Goal: Find specific page/section: Find specific page/section

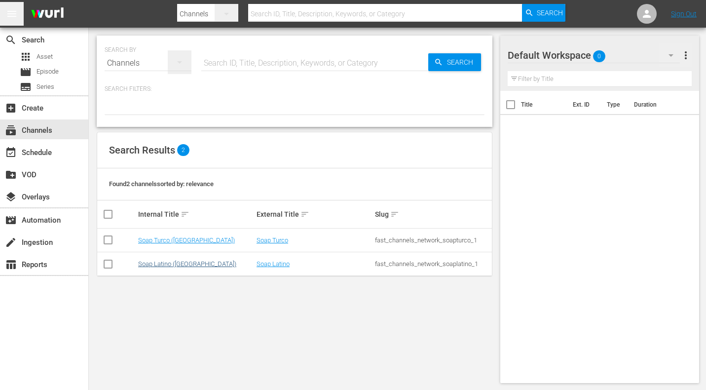
click at [159, 264] on link "Soap Latino ([GEOGRAPHIC_DATA])" at bounding box center [187, 263] width 98 height 7
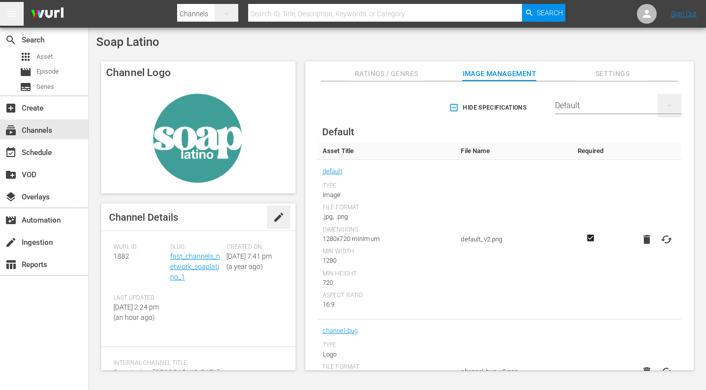
click at [575, 107] on div "Default" at bounding box center [618, 106] width 126 height 28
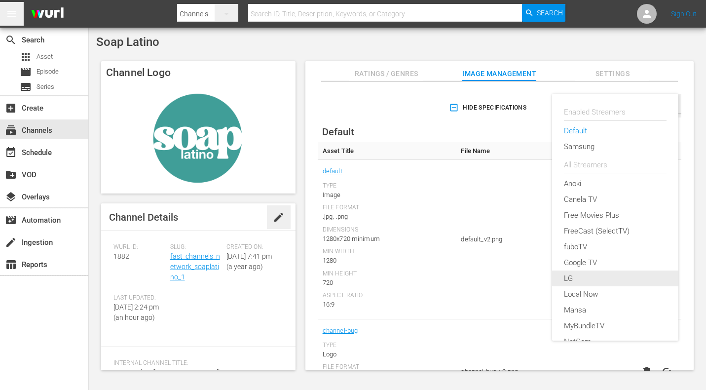
click at [601, 277] on div "LG" at bounding box center [615, 279] width 103 height 16
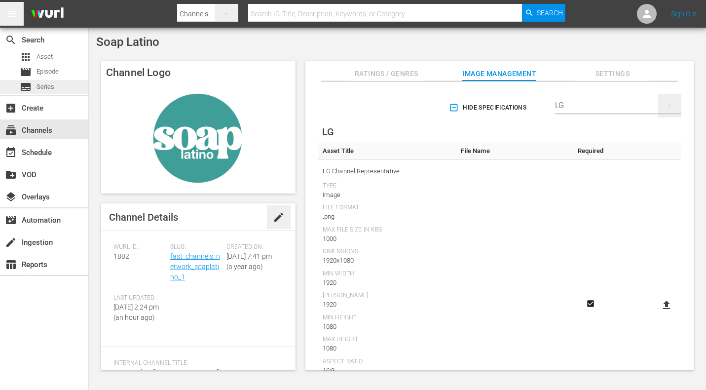
click at [34, 85] on div "subtitles Series" at bounding box center [37, 87] width 35 height 14
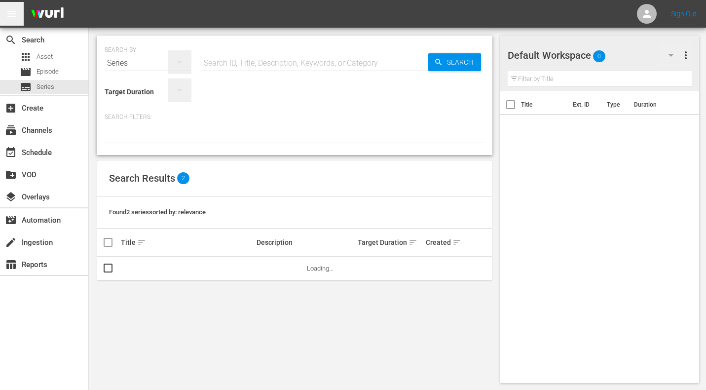
click at [249, 63] on input "text" at bounding box center [314, 63] width 227 height 24
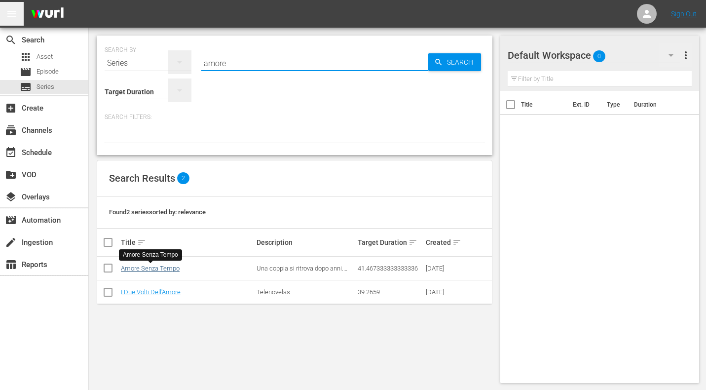
type input "amore"
click at [170, 268] on link "Amore Senza Tempo" at bounding box center [150, 268] width 59 height 7
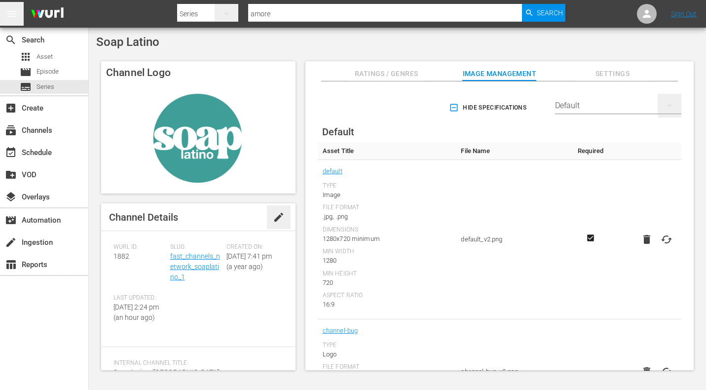
click at [597, 106] on div "Default" at bounding box center [618, 106] width 126 height 28
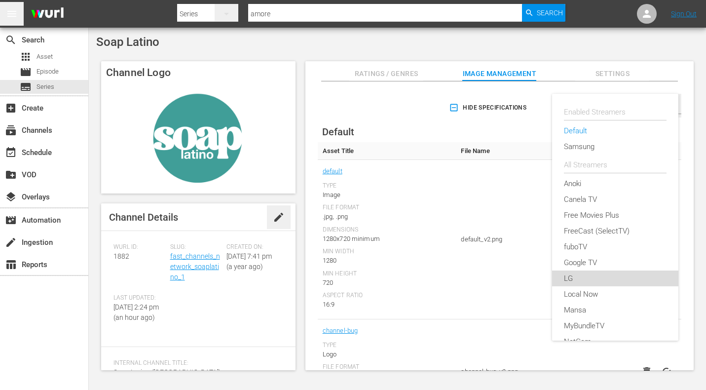
click at [596, 277] on div "LG" at bounding box center [615, 279] width 103 height 16
